Goal: Transaction & Acquisition: Purchase product/service

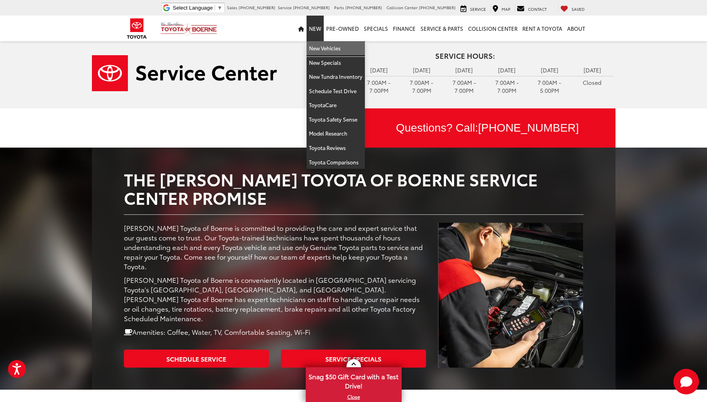
click at [335, 48] on link "New Vehicles" at bounding box center [336, 48] width 58 height 14
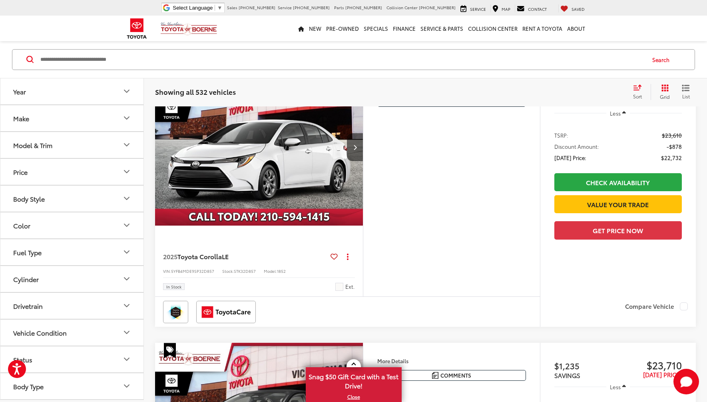
click at [120, 123] on button "Make" at bounding box center [72, 118] width 144 height 26
click at [41, 153] on img at bounding box center [36, 146] width 22 height 19
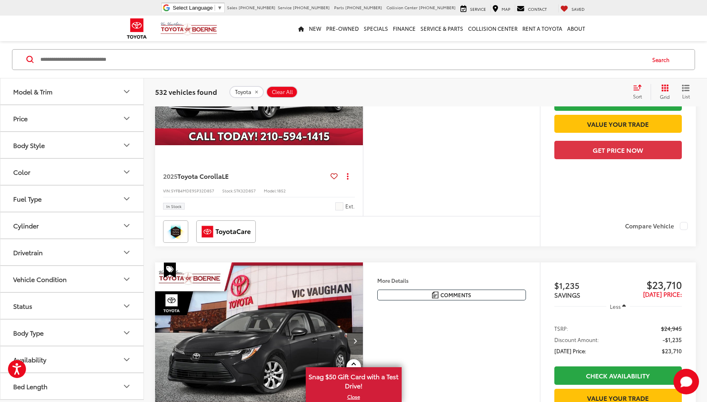
scroll to position [201, 0]
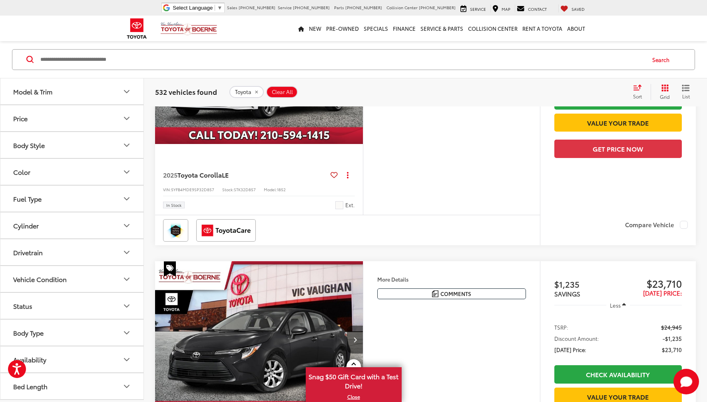
click at [80, 337] on button "Body Type" at bounding box center [72, 332] width 144 height 26
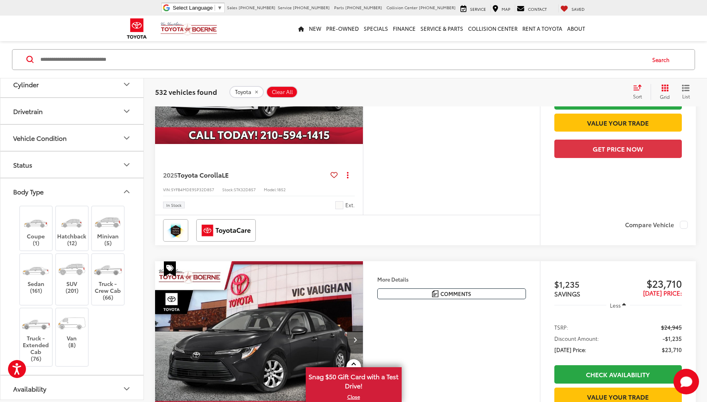
scroll to position [265, 0]
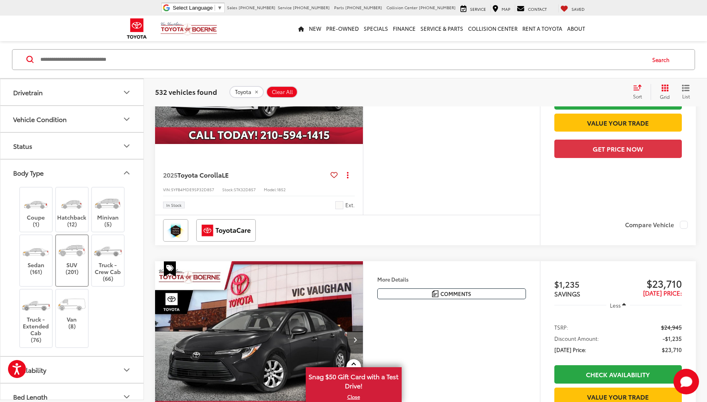
click at [77, 269] on label "SUV (201)" at bounding box center [72, 257] width 32 height 36
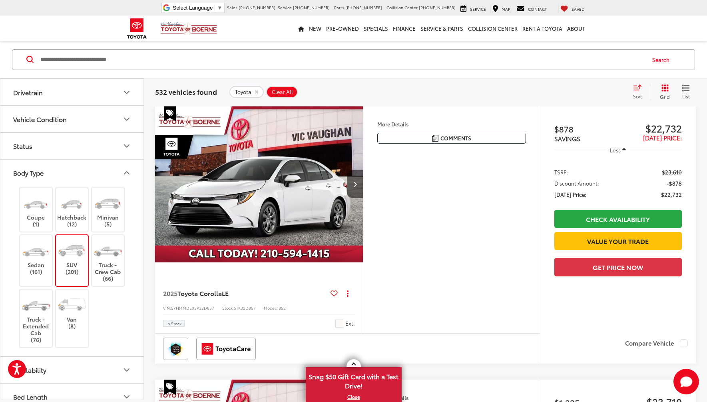
scroll to position [82, 0]
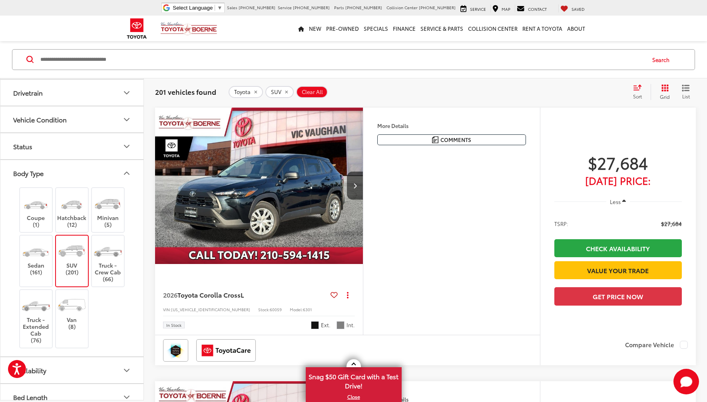
click at [108, 331] on div "Coupe (1) Hatchback (12) Minivan (5) Sedan (161) SUV (201) Truck - Crew Cab (66…" at bounding box center [72, 267] width 124 height 163
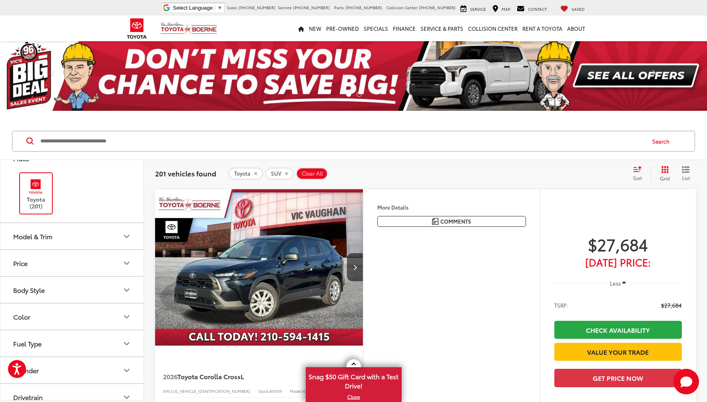
scroll to position [35, 0]
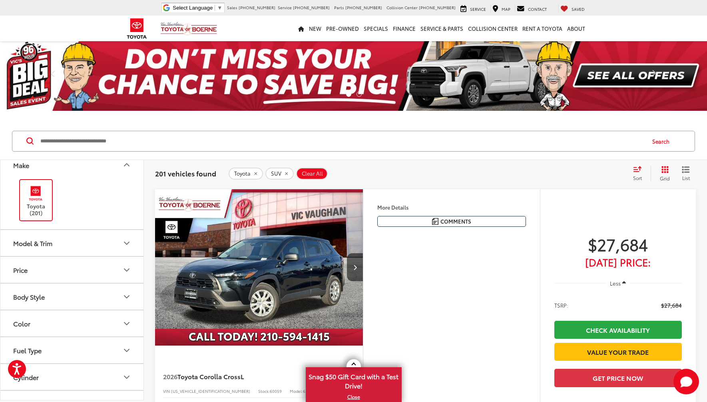
click at [91, 271] on button "Price" at bounding box center [72, 270] width 144 height 26
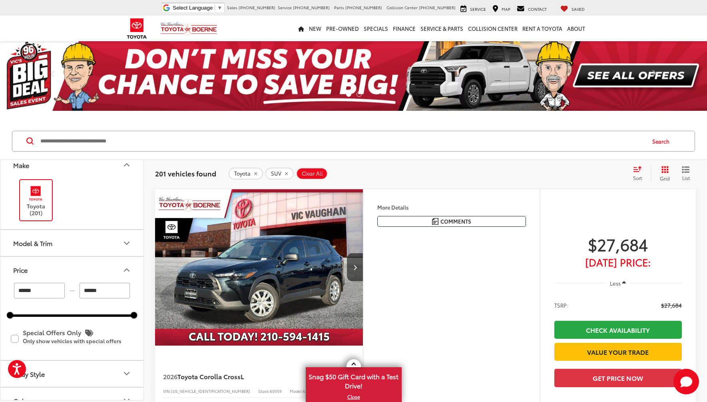
drag, startPoint x: 106, startPoint y: 295, endPoint x: 66, endPoint y: 295, distance: 40.4
click at [66, 295] on div "****** — ******" at bounding box center [72, 291] width 124 height 16
type input "******"
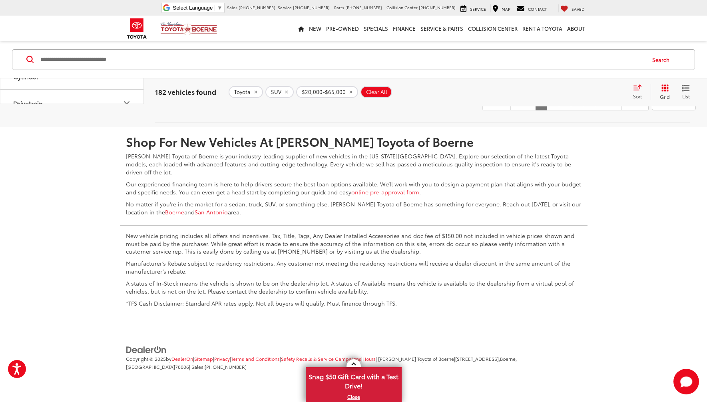
scroll to position [3351, 0]
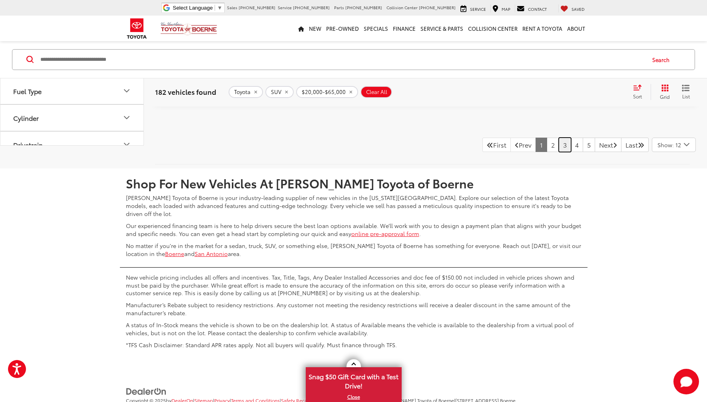
click at [559, 152] on link "3" at bounding box center [565, 145] width 12 height 14
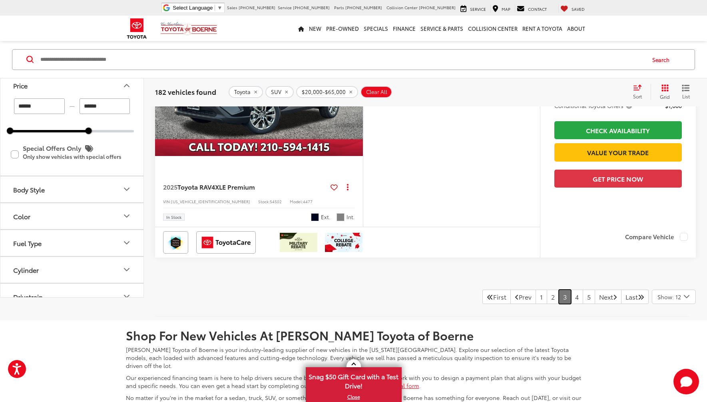
scroll to position [3519, 0]
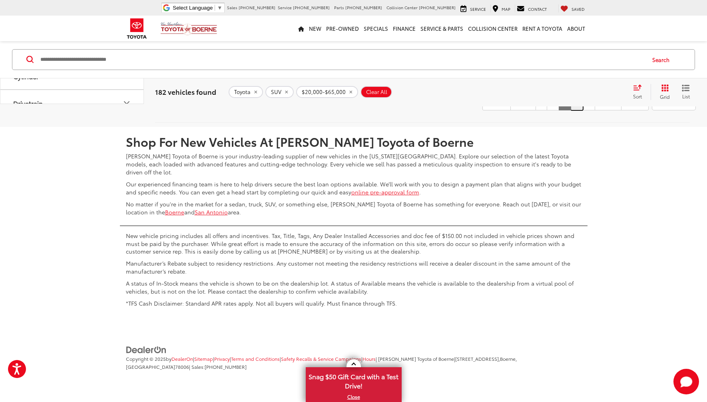
click at [571, 110] on link "4" at bounding box center [577, 103] width 12 height 14
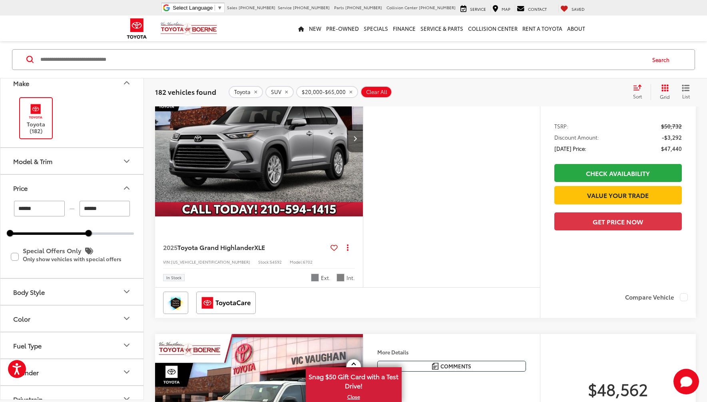
scroll to position [1281, 0]
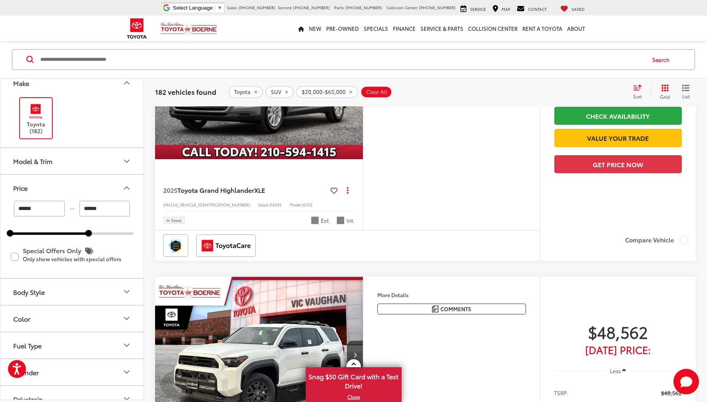
click at [358, 95] on button "Next image" at bounding box center [355, 81] width 16 height 28
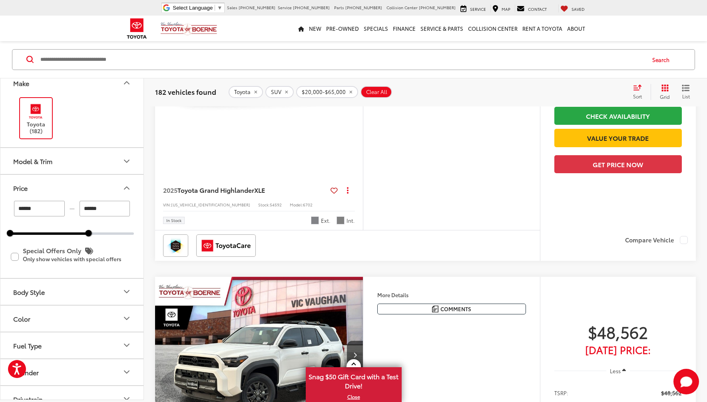
click at [358, 95] on button "Next image" at bounding box center [355, 81] width 16 height 28
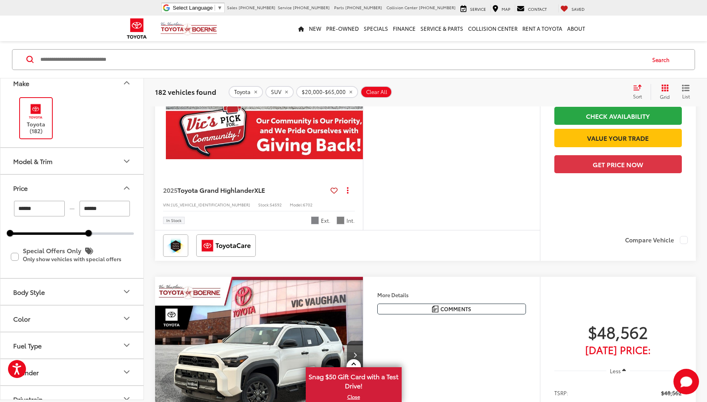
scroll to position [0, 836]
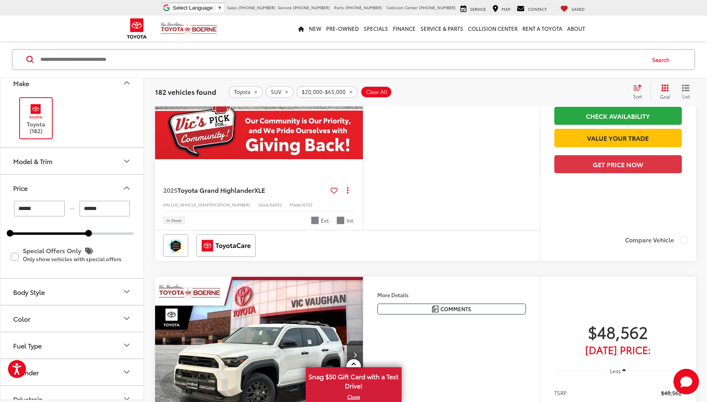
click at [313, 159] on img "2025 Toyota Grand Highlander XLE 4" at bounding box center [259, 81] width 209 height 157
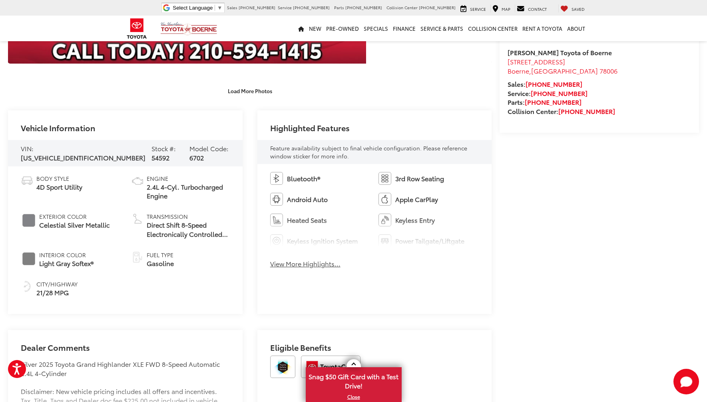
click at [309, 266] on button "View More Highlights..." at bounding box center [305, 263] width 70 height 9
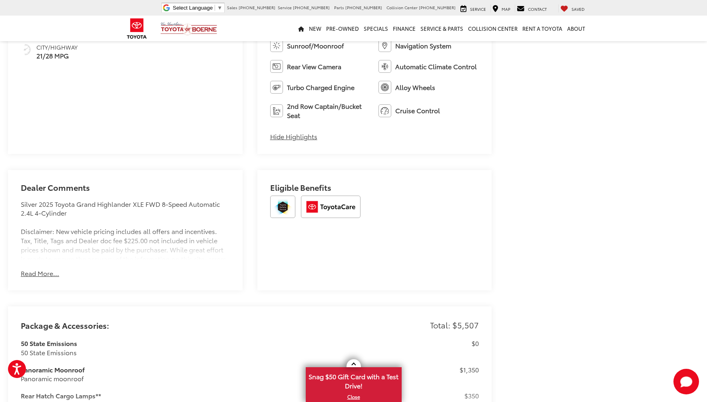
scroll to position [520, 0]
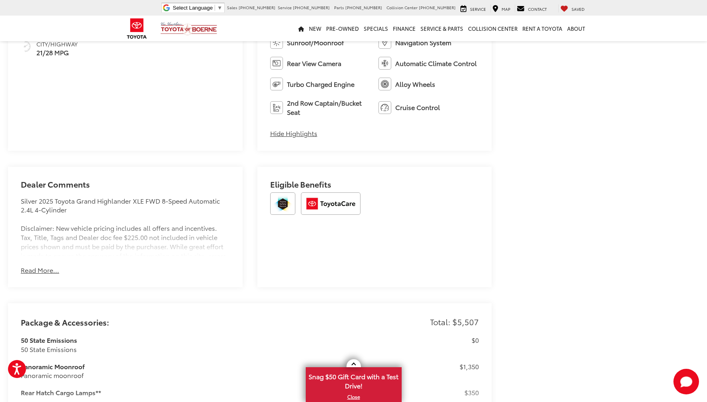
click at [44, 272] on button "Read More..." at bounding box center [40, 269] width 38 height 9
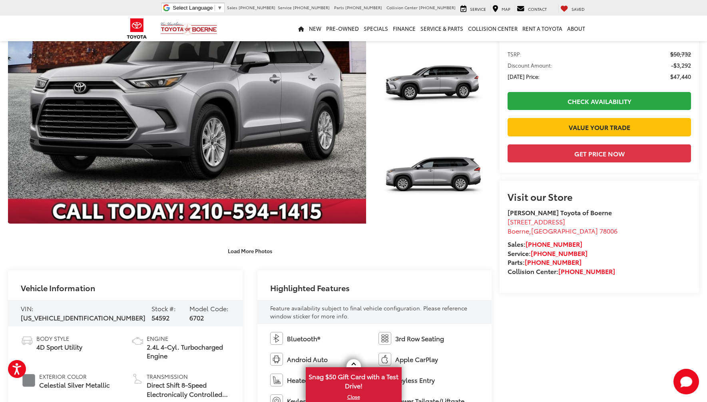
scroll to position [0, 0]
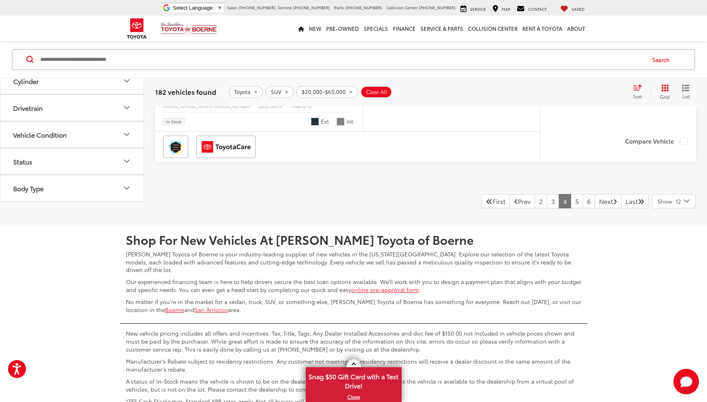
scroll to position [3360, 0]
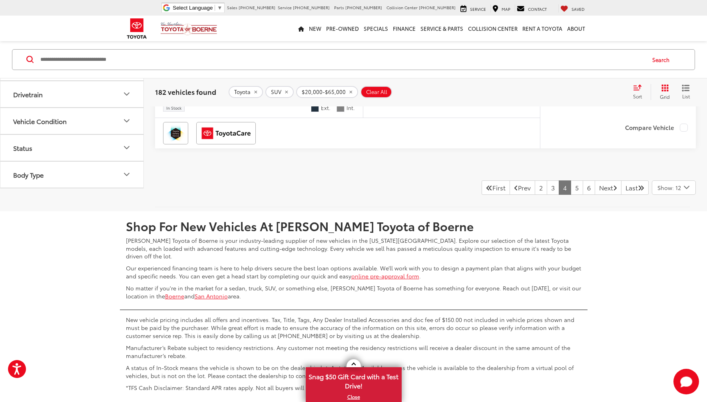
scroll to position [0, 1045]
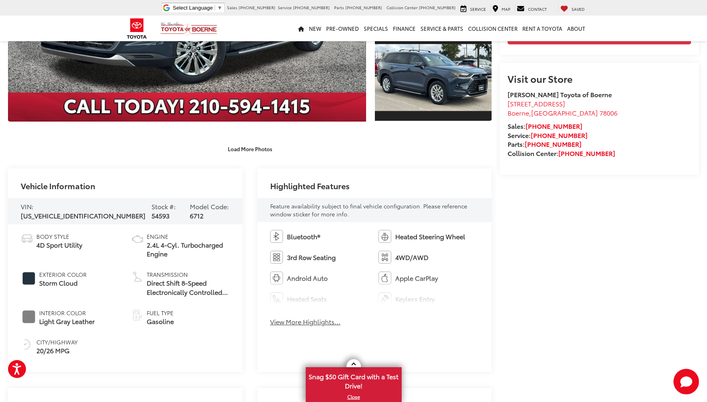
scroll to position [96, 0]
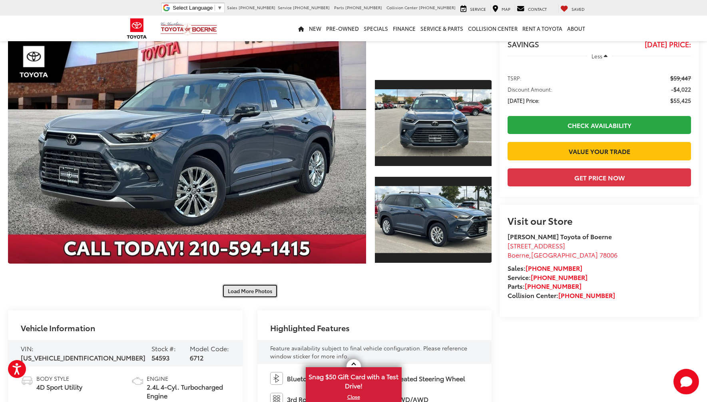
click at [260, 291] on button "Load More Photos" at bounding box center [250, 291] width 56 height 14
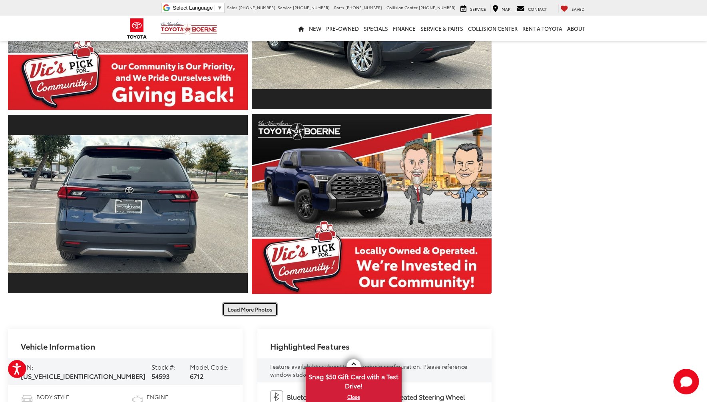
scroll to position [456, 0]
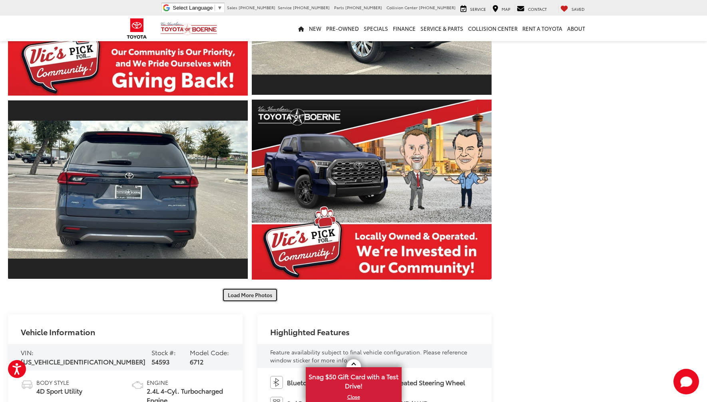
click at [259, 296] on button "Load More Photos" at bounding box center [250, 295] width 56 height 14
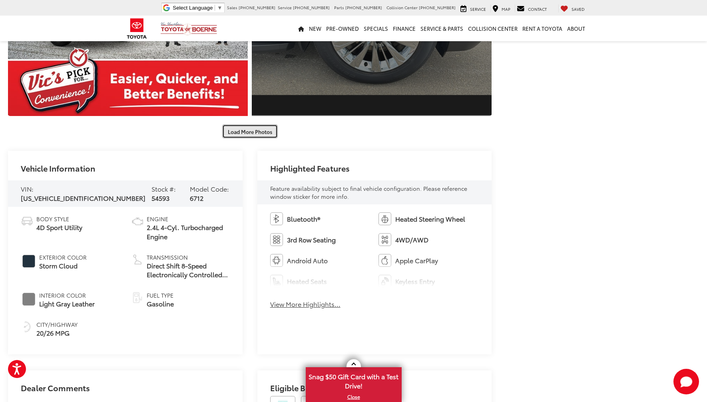
scroll to position [1015, 0]
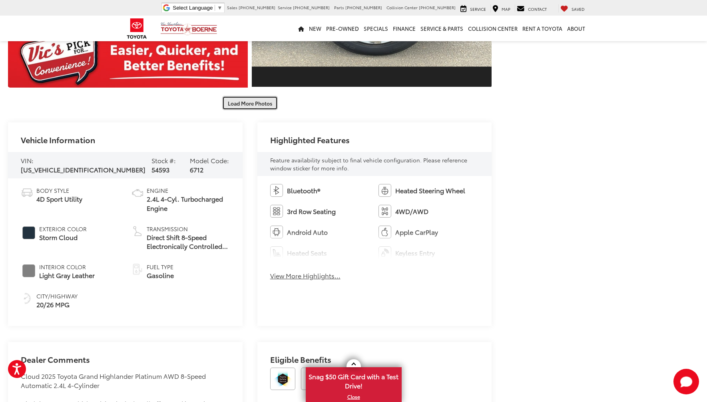
click at [260, 110] on button "Load More Photos" at bounding box center [250, 103] width 56 height 14
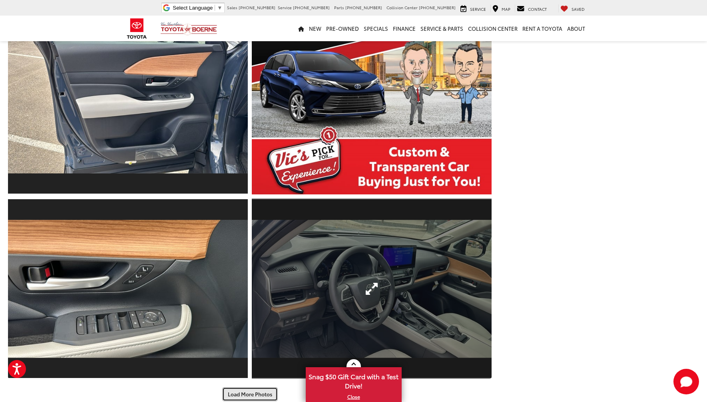
scroll to position [1095, 0]
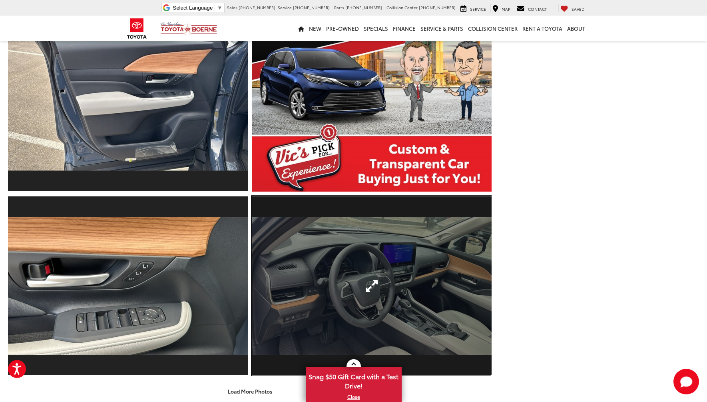
click at [333, 275] on link "Expand Photo 15" at bounding box center [372, 285] width 240 height 180
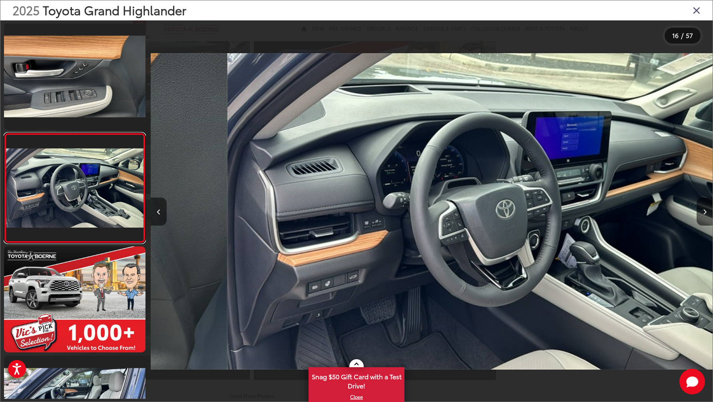
scroll to position [0, 8428]
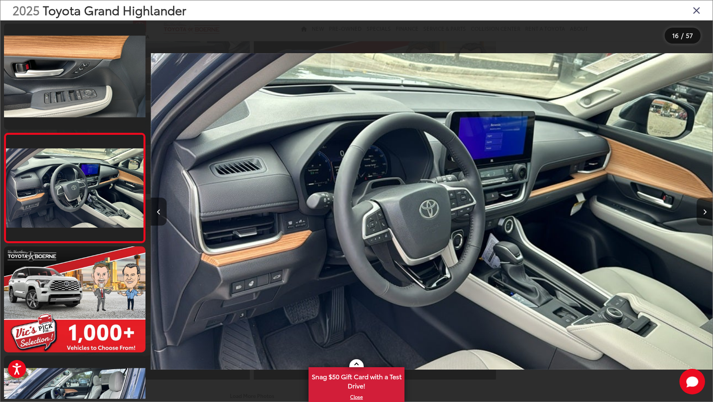
click at [706, 214] on icon "Next image" at bounding box center [705, 212] width 4 height 6
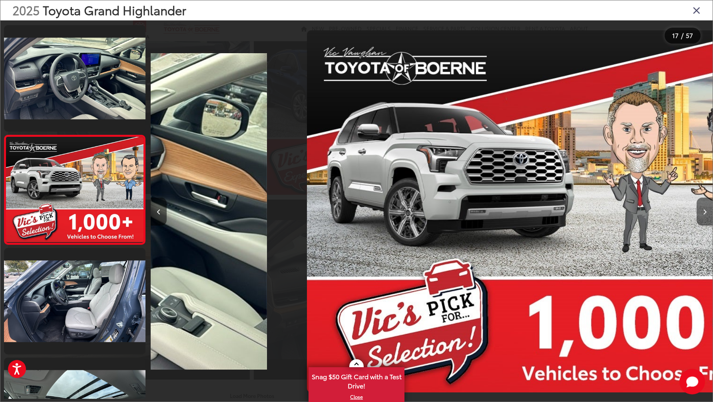
scroll to position [1643, 0]
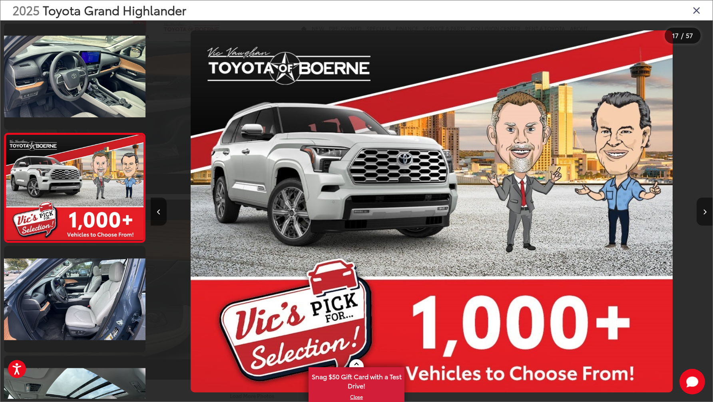
click at [706, 214] on icon "Next image" at bounding box center [705, 212] width 4 height 6
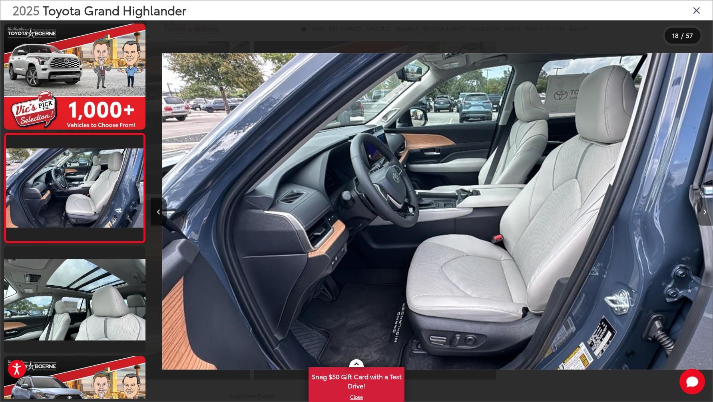
scroll to position [0, 9552]
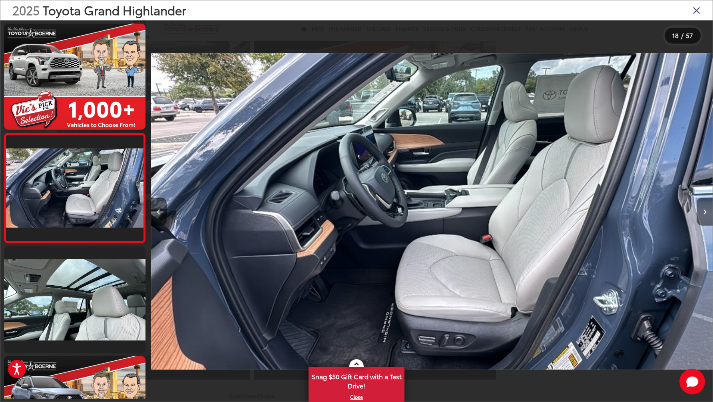
click at [706, 214] on icon "Next image" at bounding box center [705, 212] width 4 height 6
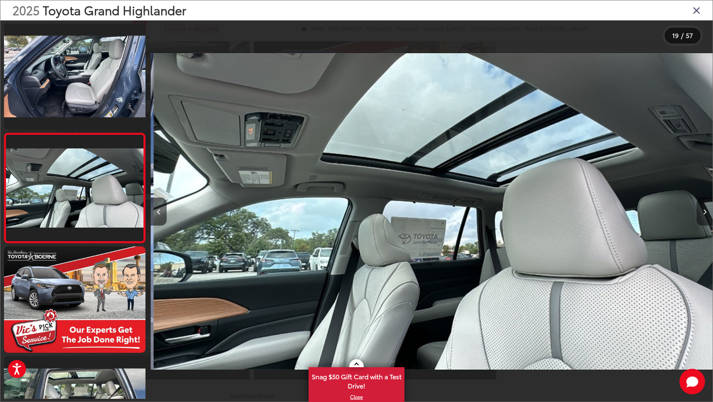
scroll to position [0, 10114]
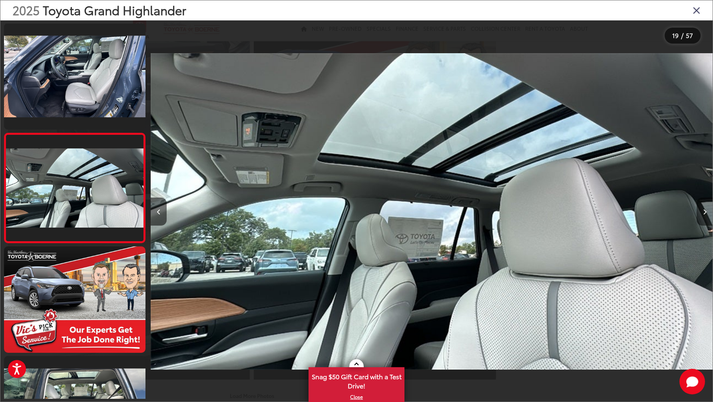
click at [706, 214] on icon "Next image" at bounding box center [705, 212] width 4 height 6
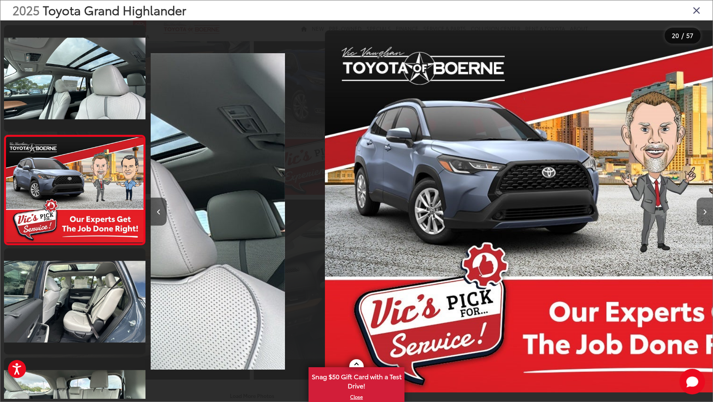
scroll to position [1971, 0]
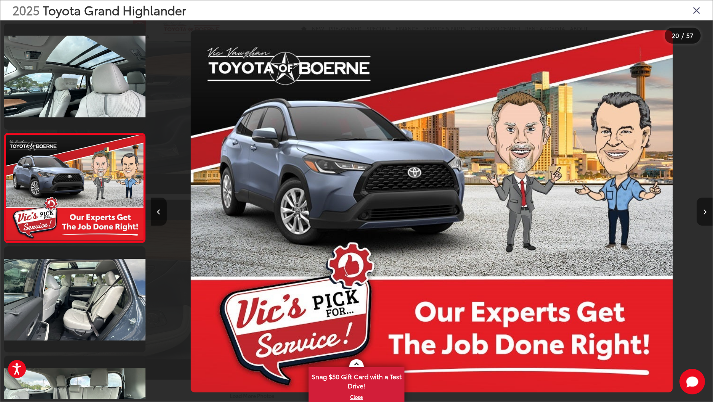
click at [706, 214] on icon "Next image" at bounding box center [705, 212] width 4 height 6
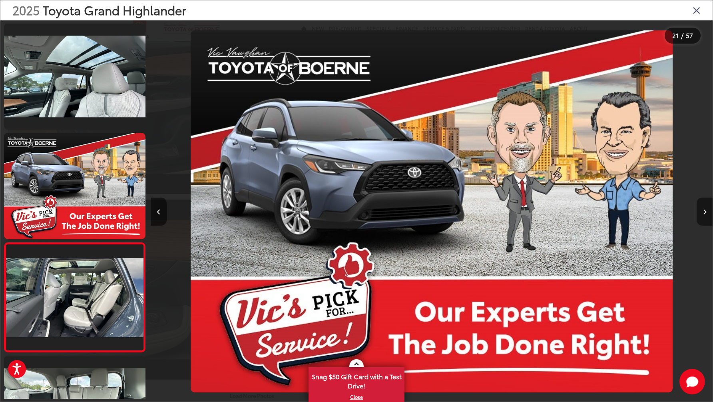
scroll to position [0, 0]
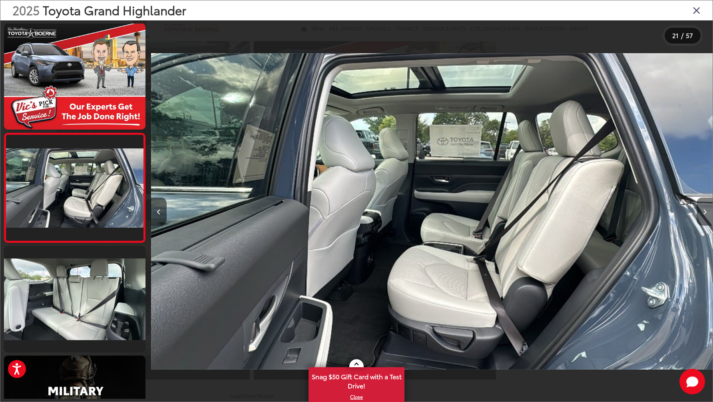
click at [706, 214] on icon "Next image" at bounding box center [705, 212] width 4 height 6
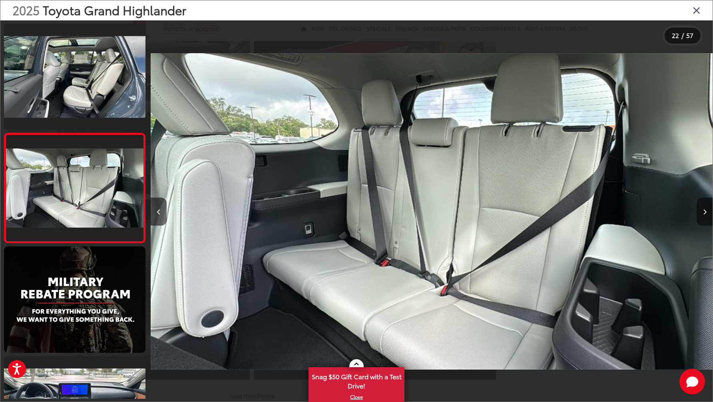
click at [706, 214] on icon "Next image" at bounding box center [705, 212] width 4 height 6
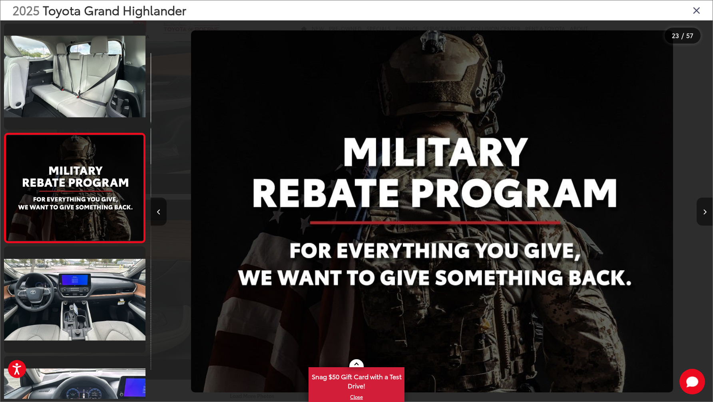
click at [706, 214] on icon "Next image" at bounding box center [705, 212] width 4 height 6
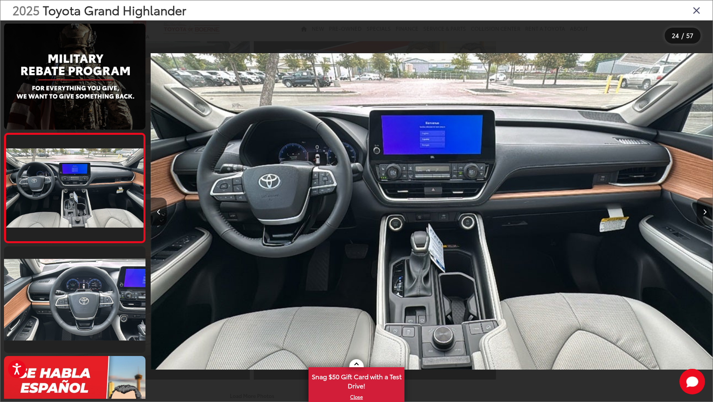
click at [706, 214] on icon "Next image" at bounding box center [705, 212] width 4 height 6
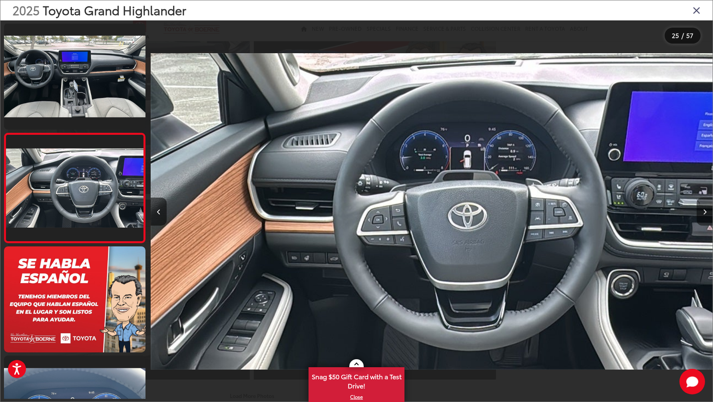
click at [706, 214] on icon "Next image" at bounding box center [705, 212] width 4 height 6
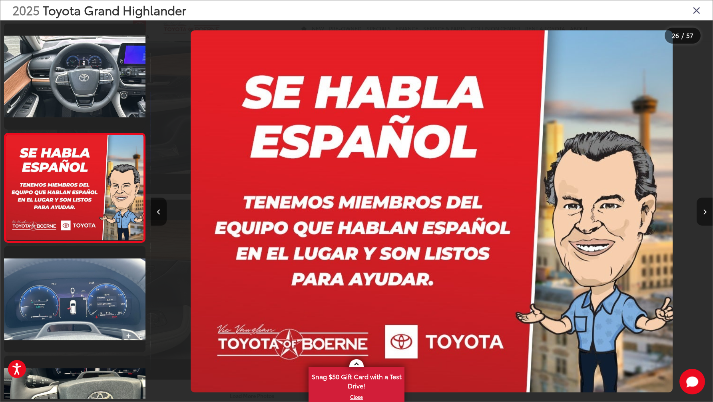
click at [706, 214] on icon "Next image" at bounding box center [705, 212] width 4 height 6
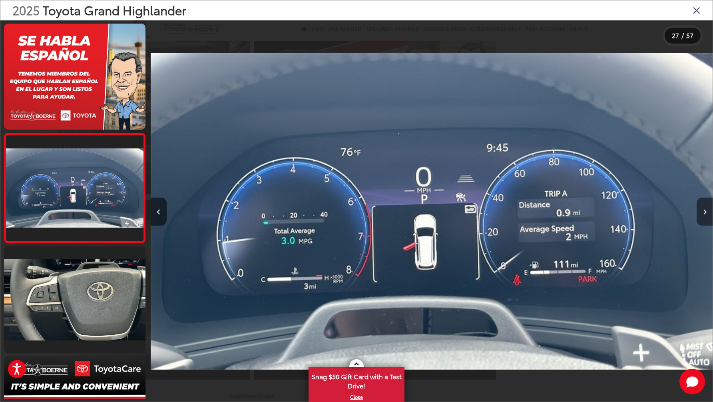
click at [706, 214] on icon "Next image" at bounding box center [705, 212] width 4 height 6
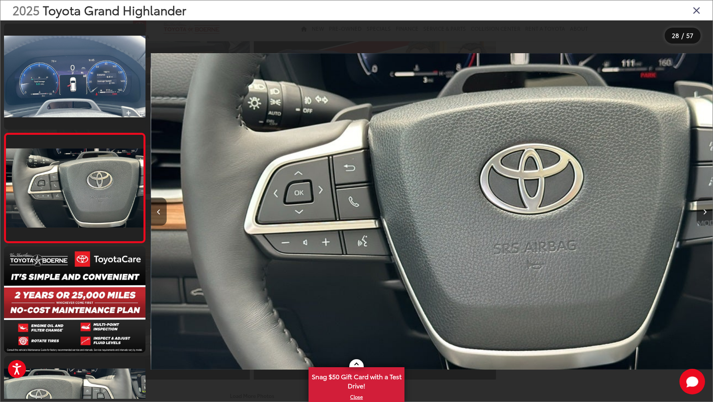
click at [706, 214] on icon "Next image" at bounding box center [705, 212] width 4 height 6
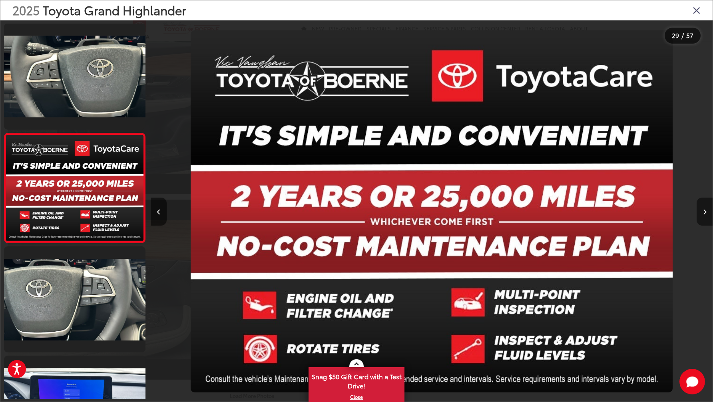
click at [706, 214] on icon "Next image" at bounding box center [705, 212] width 4 height 6
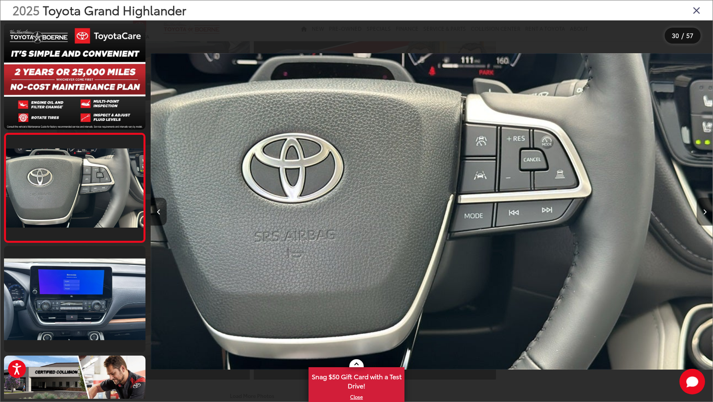
click at [706, 214] on icon "Next image" at bounding box center [705, 212] width 4 height 6
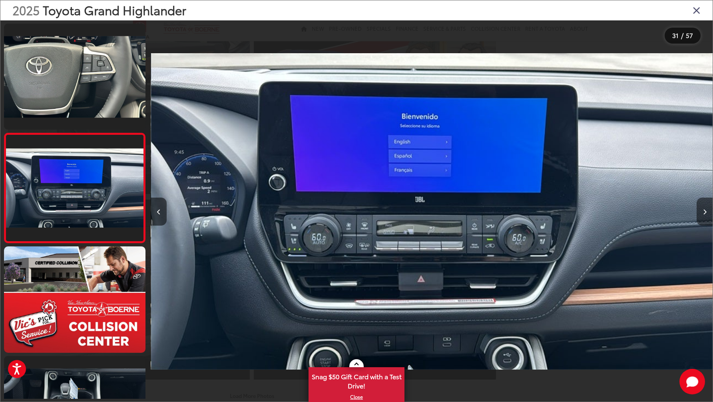
click at [706, 214] on icon "Next image" at bounding box center [705, 212] width 4 height 6
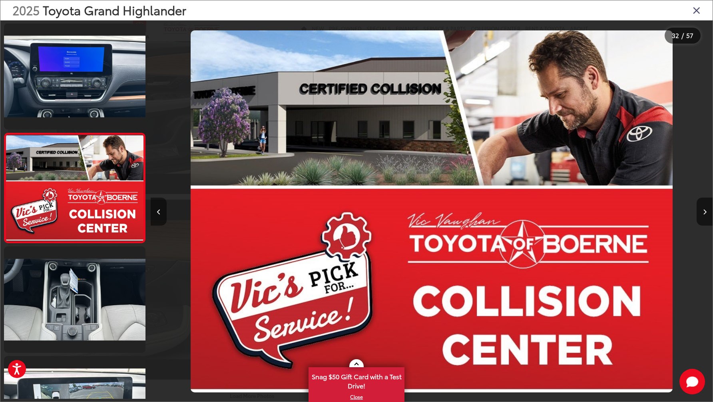
click at [163, 218] on button "Previous image" at bounding box center [159, 211] width 16 height 28
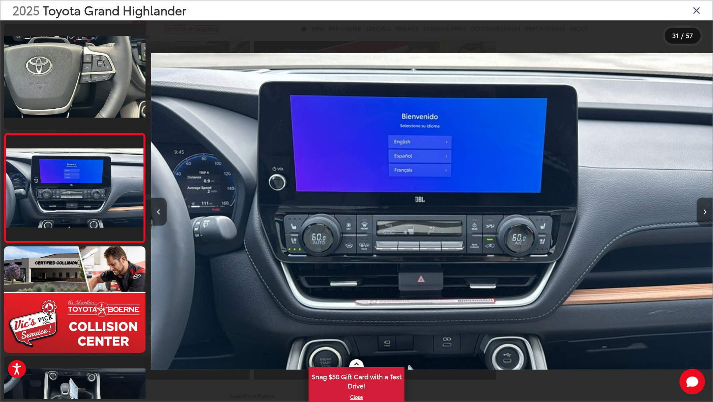
click at [704, 216] on button "Next image" at bounding box center [705, 211] width 16 height 28
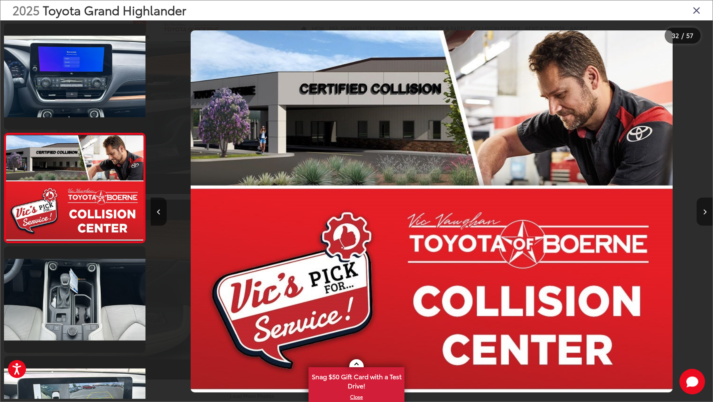
click at [704, 216] on button "Next image" at bounding box center [705, 211] width 16 height 28
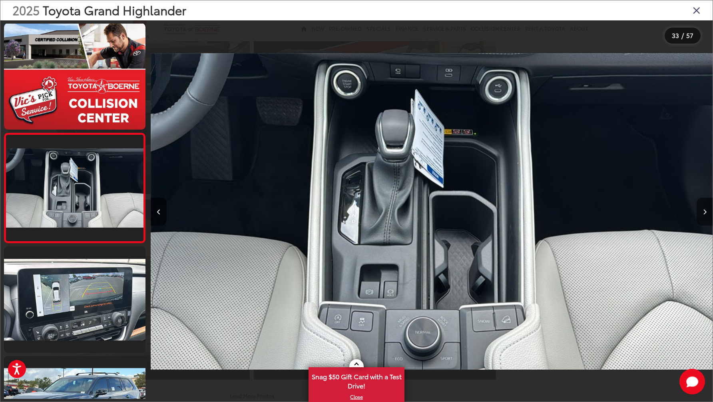
click at [704, 216] on button "Next image" at bounding box center [705, 211] width 16 height 28
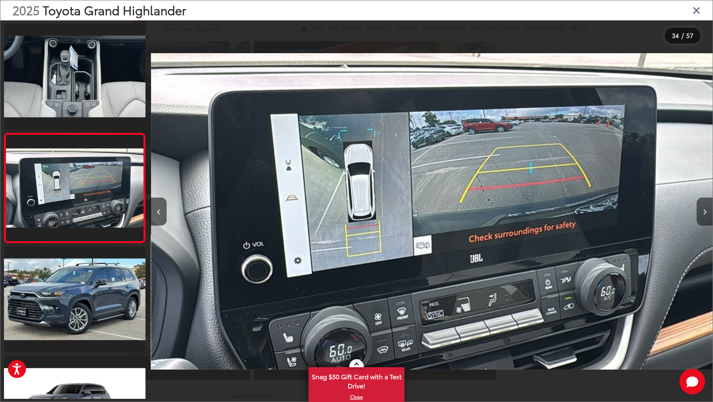
click at [704, 216] on button "Next image" at bounding box center [705, 211] width 16 height 28
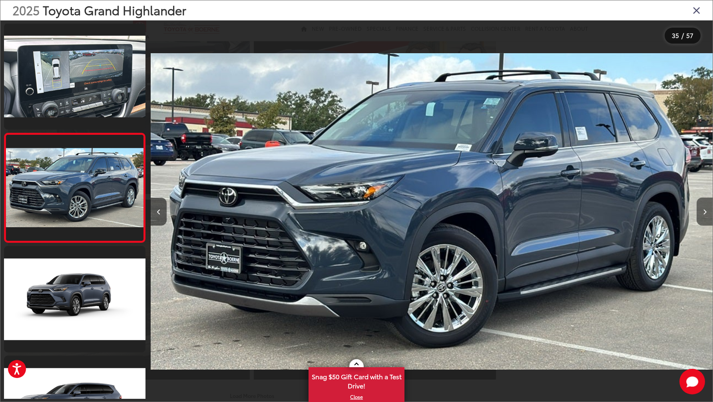
click at [704, 216] on button "Next image" at bounding box center [705, 211] width 16 height 28
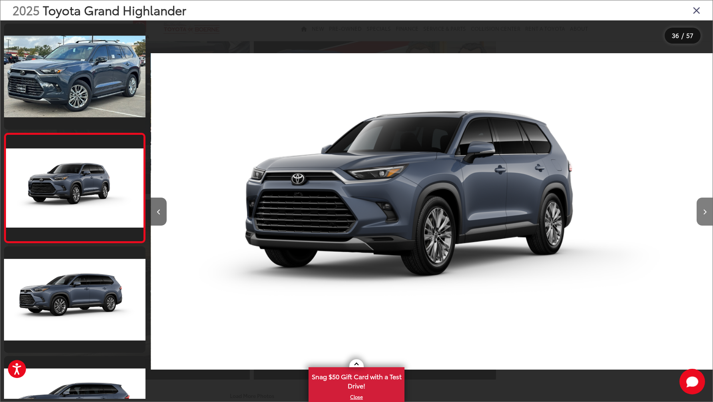
click at [704, 216] on button "Next image" at bounding box center [705, 211] width 16 height 28
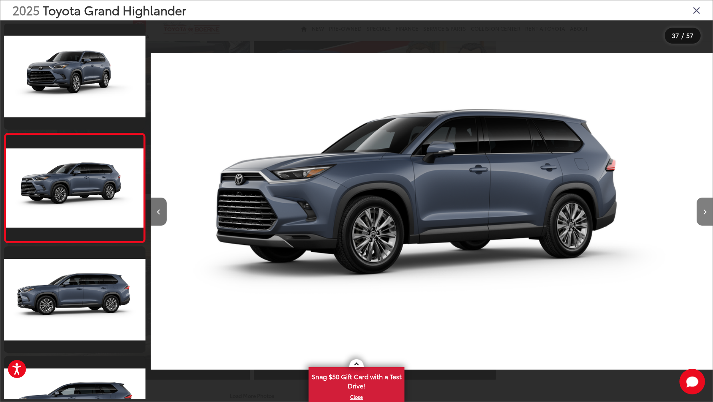
click at [704, 216] on button "Next image" at bounding box center [705, 211] width 16 height 28
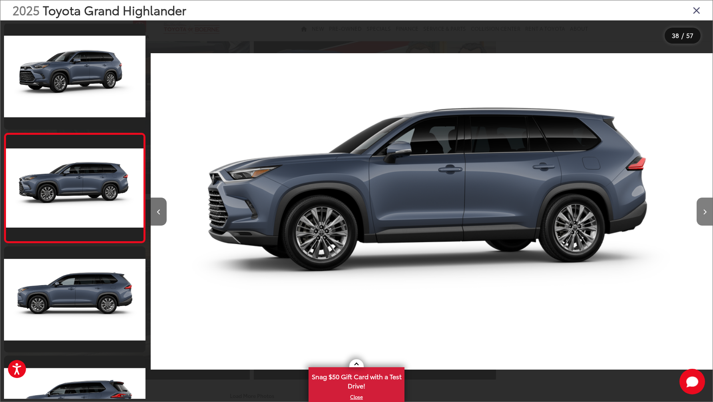
click at [704, 216] on button "Next image" at bounding box center [705, 211] width 16 height 28
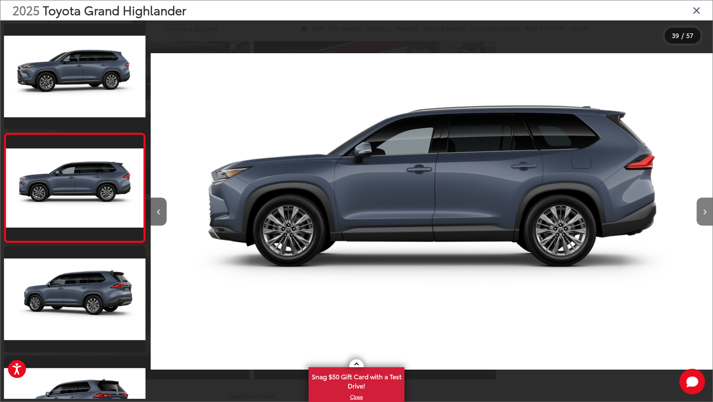
click at [704, 216] on button "Next image" at bounding box center [705, 211] width 16 height 28
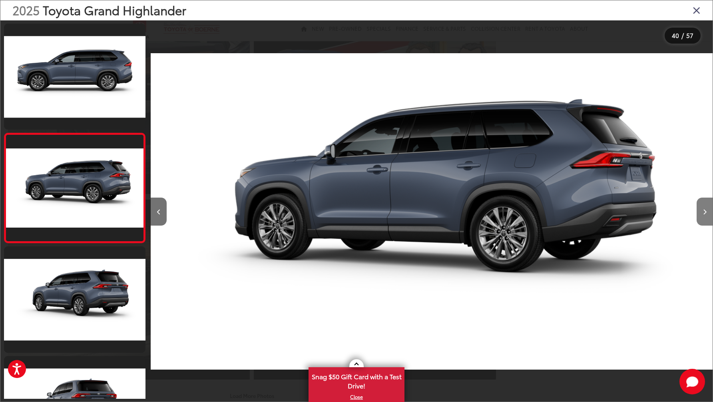
click at [704, 216] on button "Next image" at bounding box center [705, 211] width 16 height 28
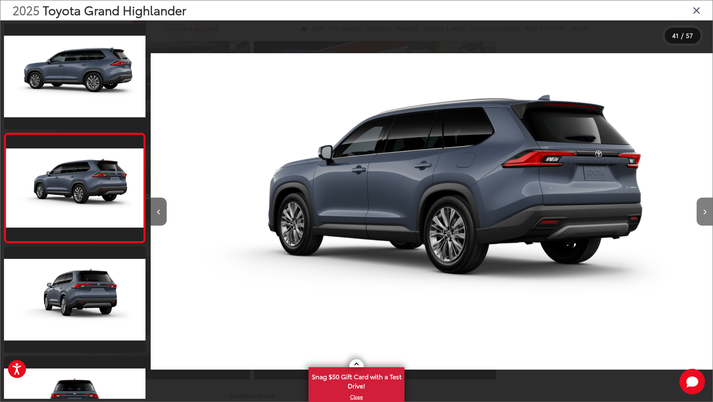
click at [704, 216] on button "Next image" at bounding box center [705, 211] width 16 height 28
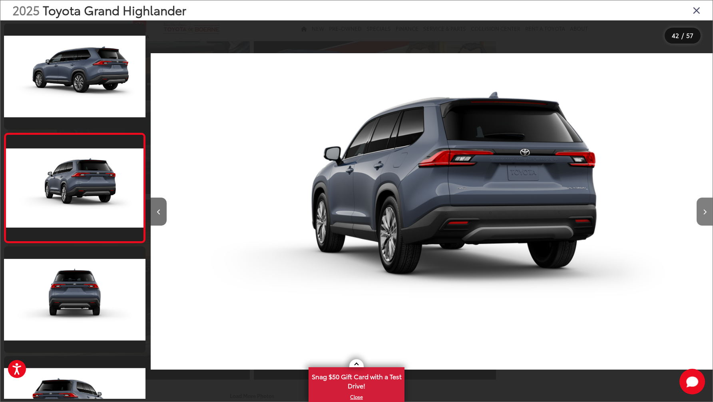
click at [704, 216] on button "Next image" at bounding box center [705, 211] width 16 height 28
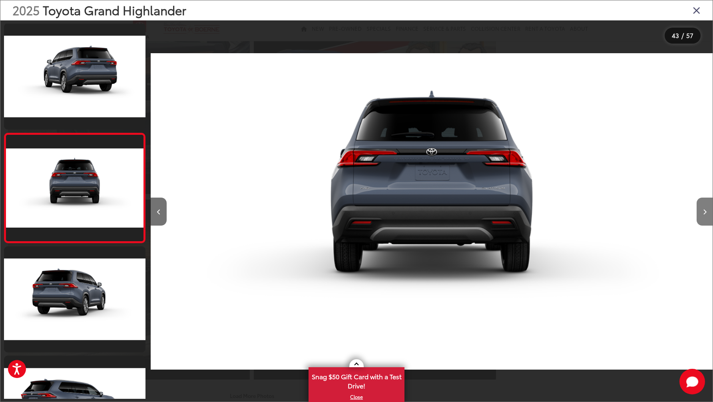
click at [704, 216] on button "Next image" at bounding box center [705, 211] width 16 height 28
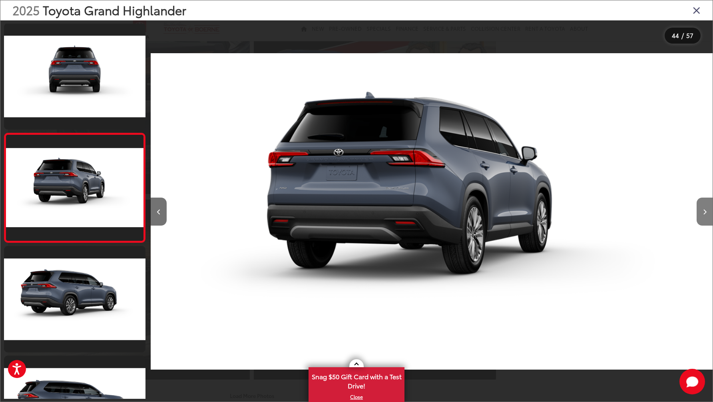
click at [704, 216] on button "Next image" at bounding box center [705, 211] width 16 height 28
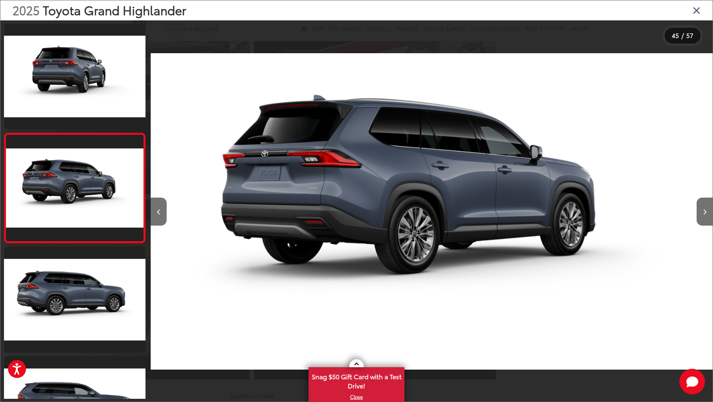
click at [700, 13] on div "2025 Toyota Grand Highlander" at bounding box center [356, 10] width 712 height 20
click at [694, 11] on icon "Close gallery" at bounding box center [697, 10] width 8 height 10
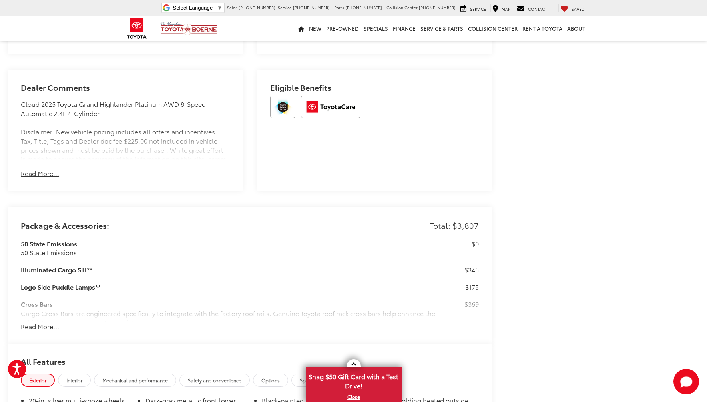
click at [40, 171] on button "Read More..." at bounding box center [40, 173] width 38 height 9
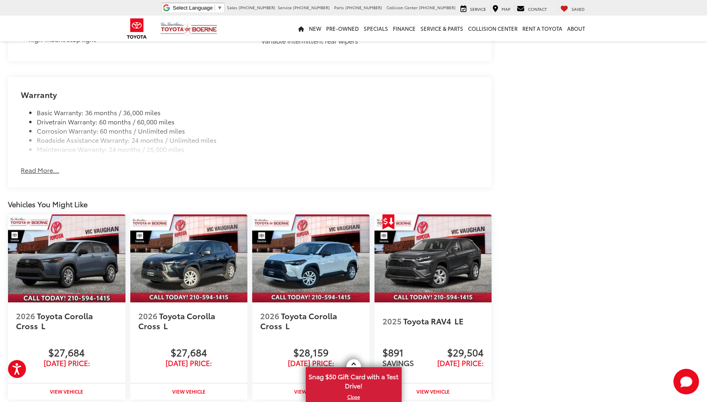
click at [47, 172] on button "Read More..." at bounding box center [40, 169] width 38 height 9
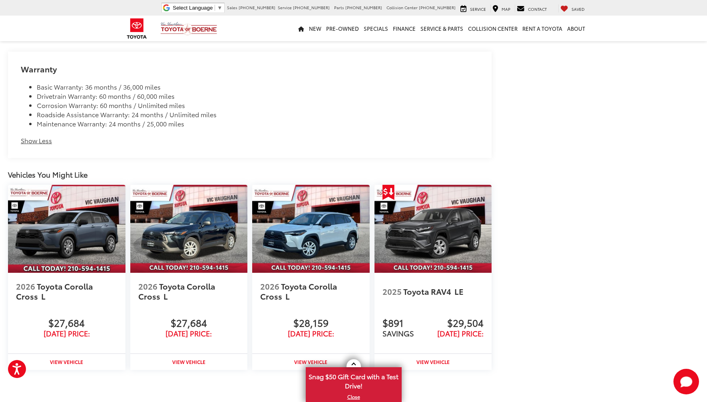
scroll to position [2186, 0]
